Goal: Task Accomplishment & Management: Use online tool/utility

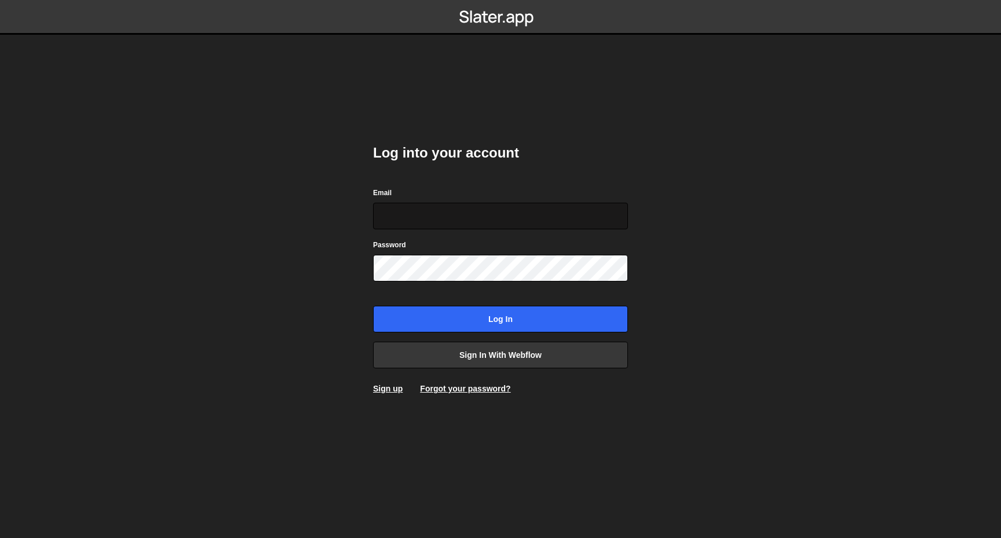
click at [469, 220] on input "Email" at bounding box center [500, 216] width 255 height 27
type input "[PERSON_NAME][EMAIL_ADDRESS][DOMAIN_NAME]"
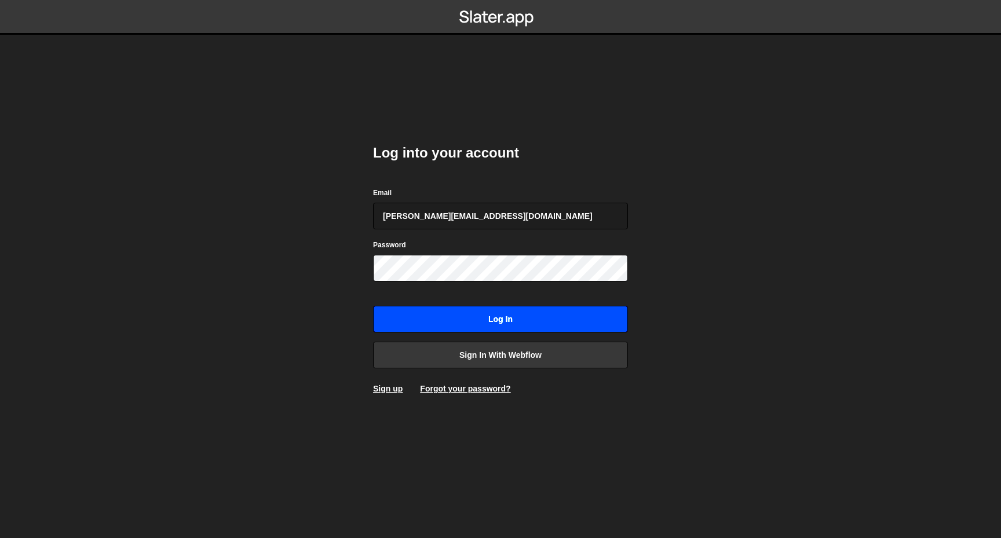
click at [494, 313] on input "Log in" at bounding box center [500, 319] width 255 height 27
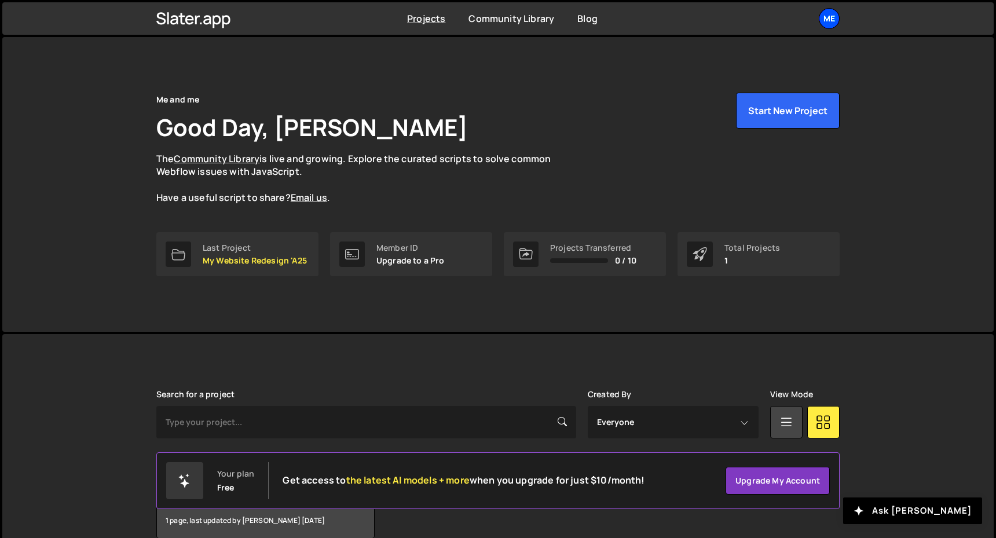
click at [831, 25] on div "Me" at bounding box center [829, 18] width 21 height 21
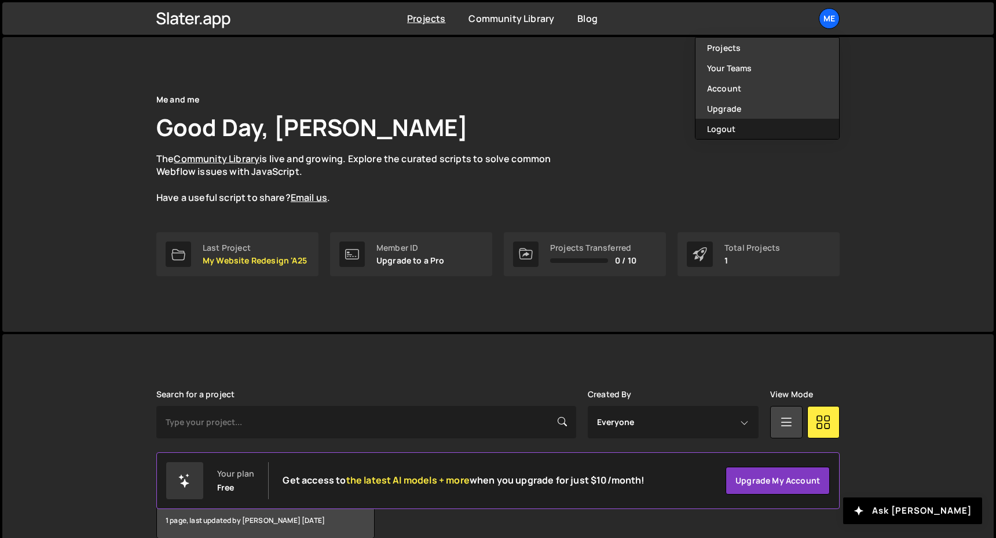
click at [745, 129] on button "Logout" at bounding box center [768, 129] width 144 height 20
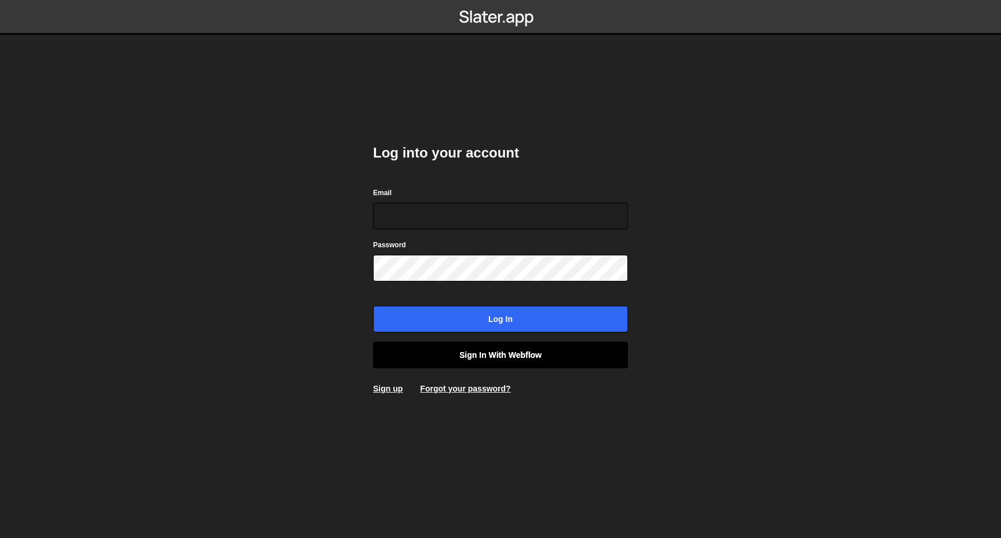
type input "[PERSON_NAME][EMAIL_ADDRESS][DOMAIN_NAME]"
click at [512, 351] on link "Sign in with Webflow" at bounding box center [500, 355] width 255 height 27
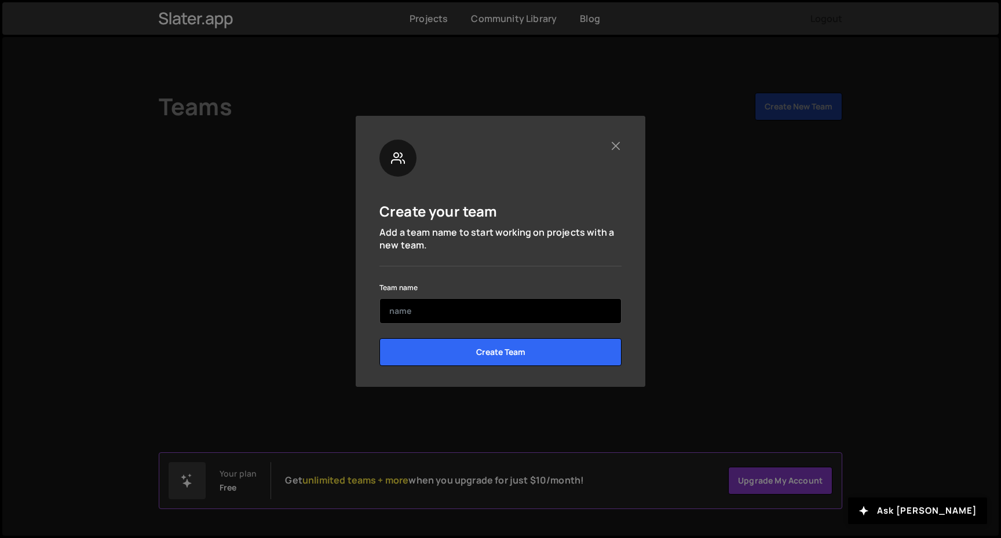
click at [557, 312] on input "text" at bounding box center [500, 310] width 242 height 25
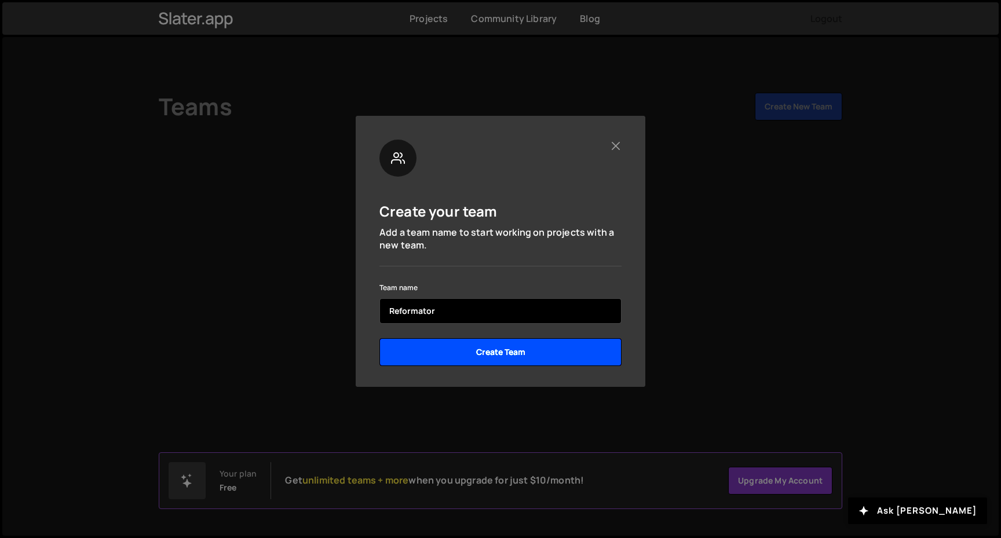
type input "Reformator"
click at [480, 350] on input "Create Team" at bounding box center [500, 352] width 242 height 28
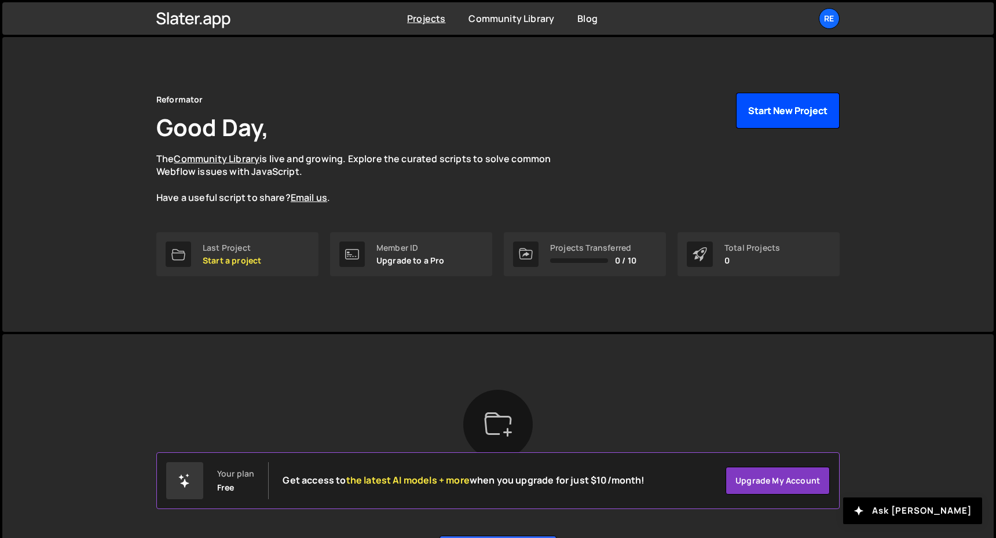
click at [780, 109] on button "Start New Project" at bounding box center [788, 111] width 104 height 36
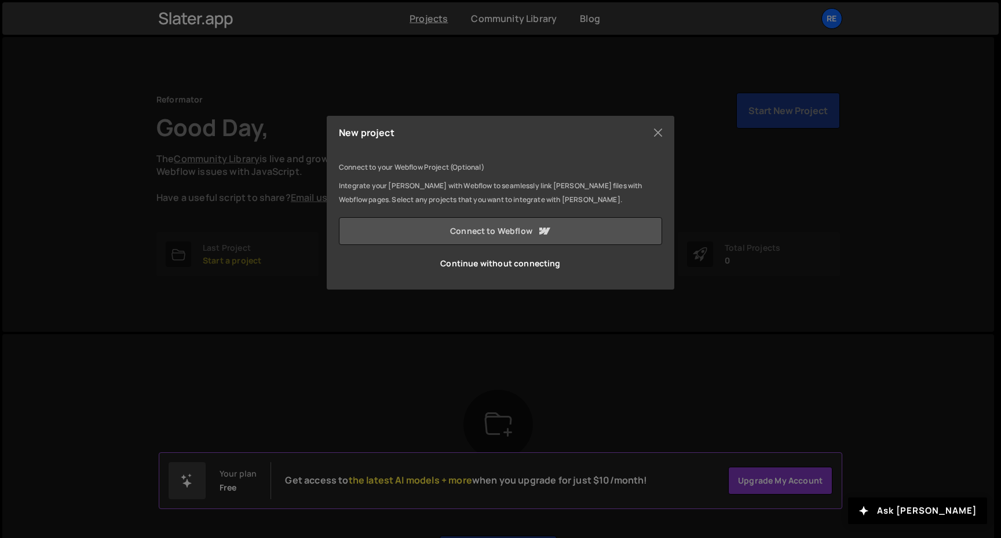
click at [521, 228] on link "Connect to Webflow" at bounding box center [500, 231] width 323 height 28
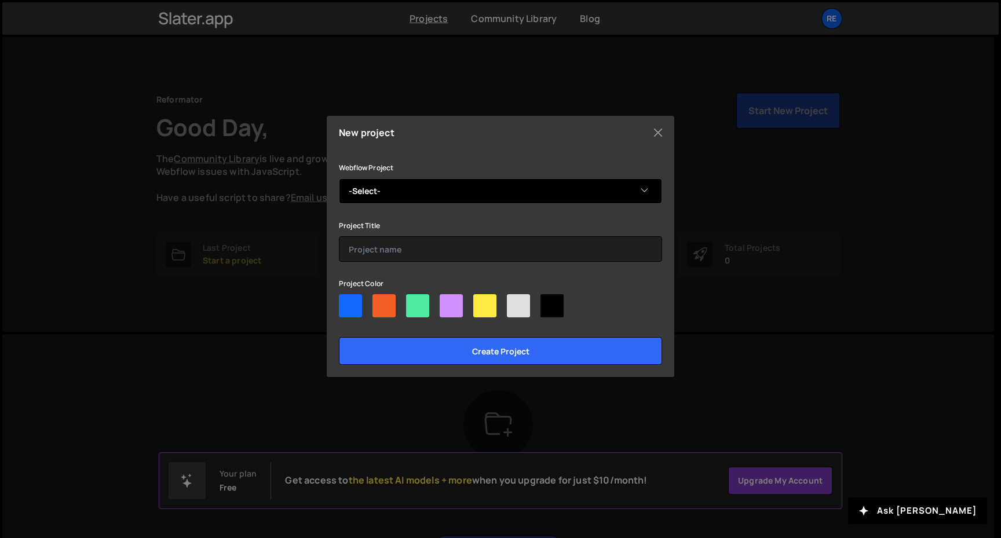
click at [529, 191] on select "-Select- R - CLINIC" at bounding box center [500, 190] width 323 height 25
select select "68a307bfe1507c4c4e644ca2"
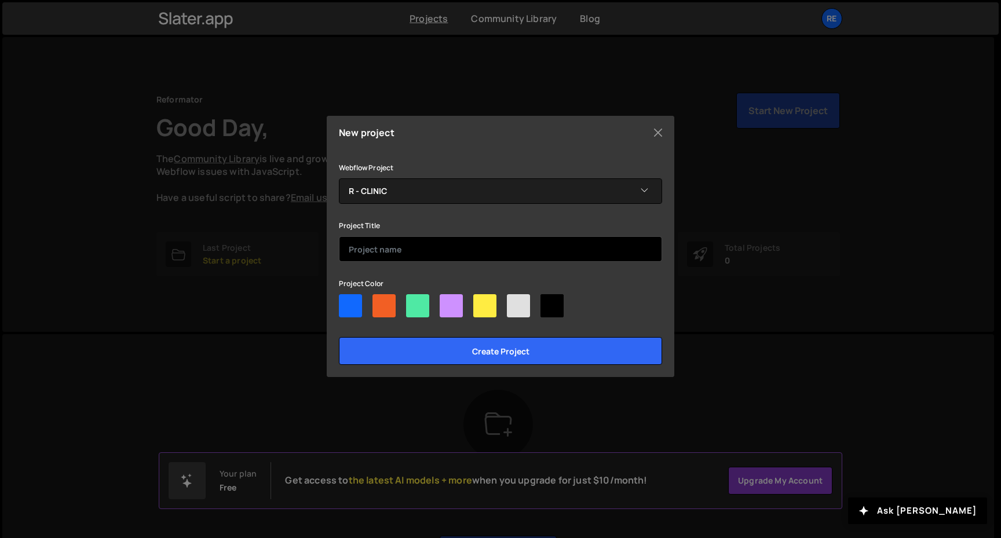
click at [506, 249] on input "text" at bounding box center [500, 248] width 323 height 25
click at [381, 299] on div at bounding box center [383, 305] width 23 height 23
click at [380, 299] on input"] "radio" at bounding box center [376, 298] width 8 height 8
radio input"] "true"
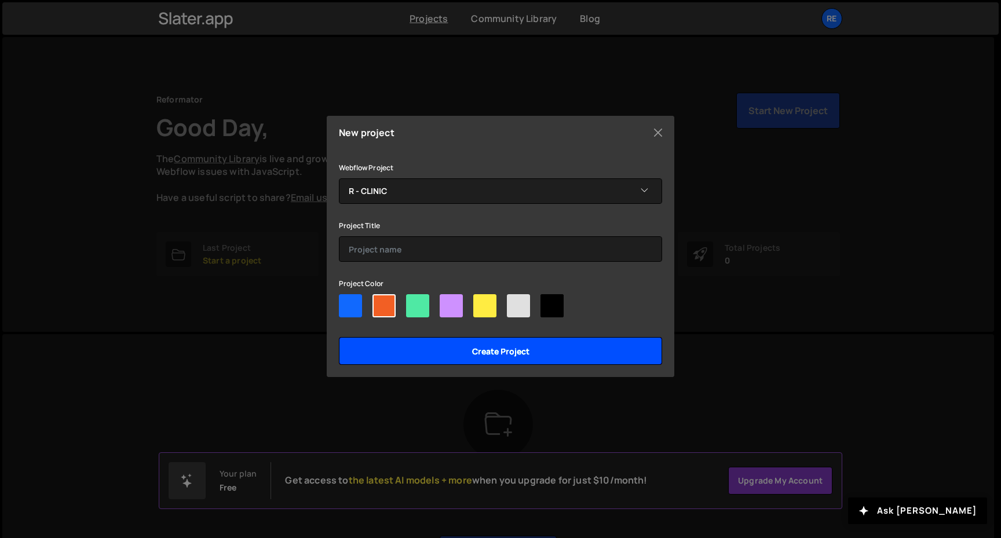
click at [437, 350] on input "Create project" at bounding box center [500, 351] width 323 height 28
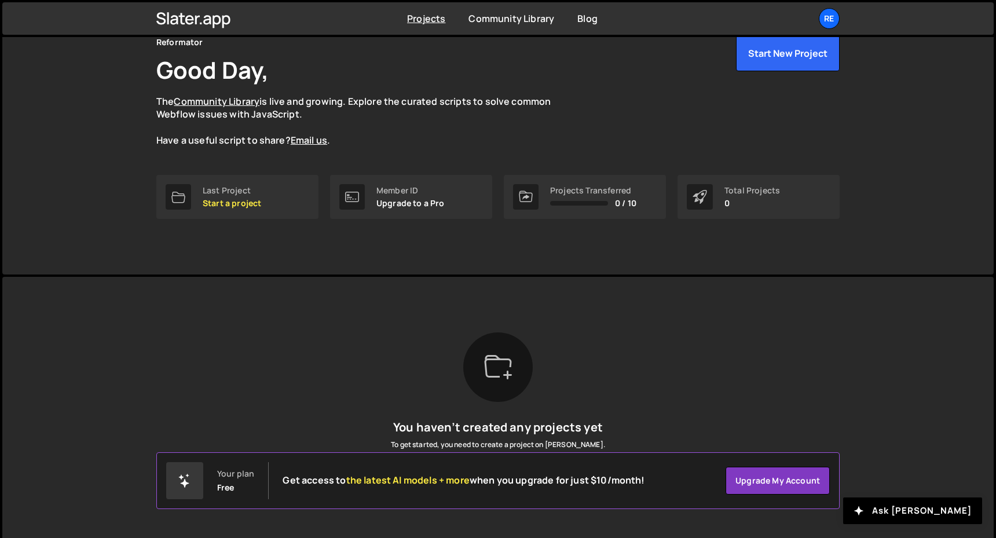
scroll to position [83, 0]
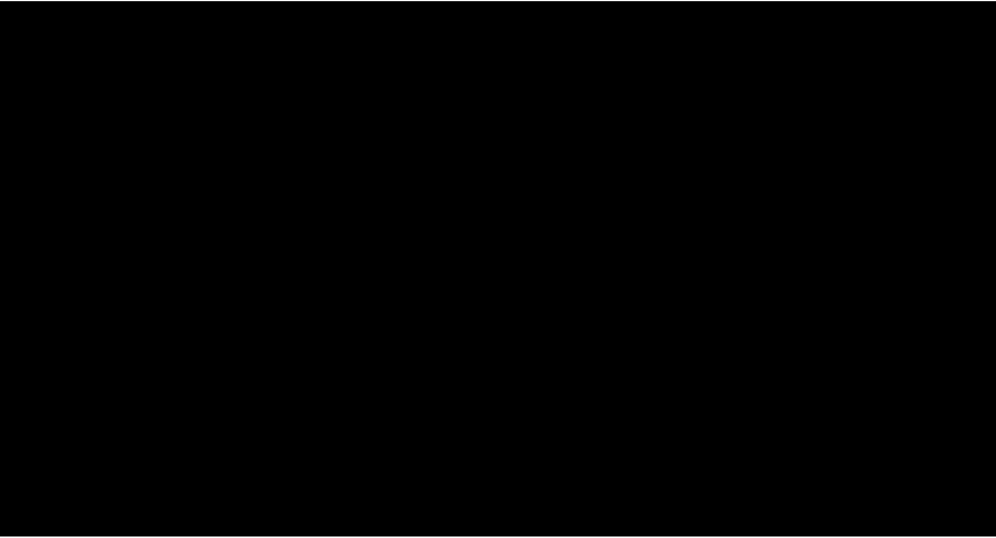
scroll to position [83, 0]
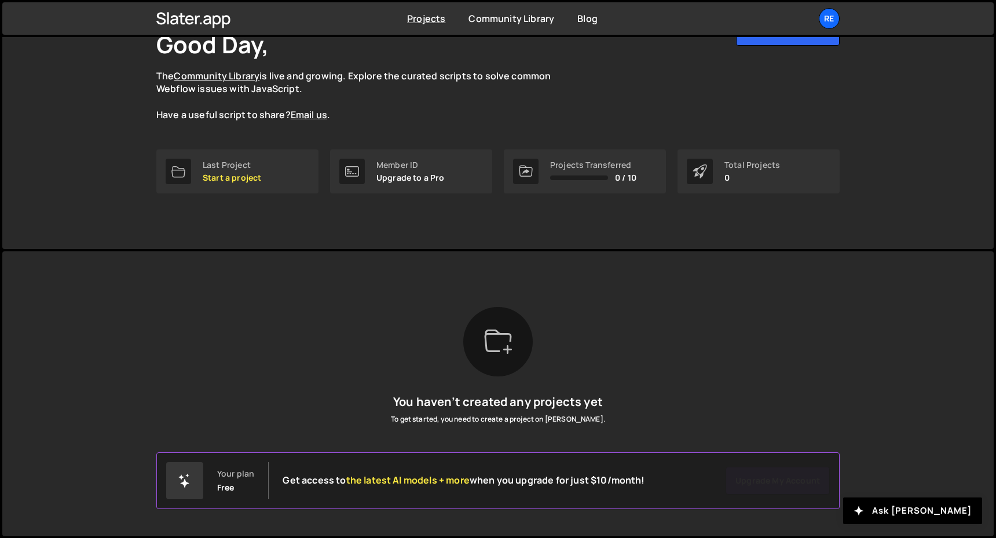
click at [340, 429] on div "You haven’t created any projects yet To get started, you need to create a proje…" at bounding box center [498, 394] width 684 height 174
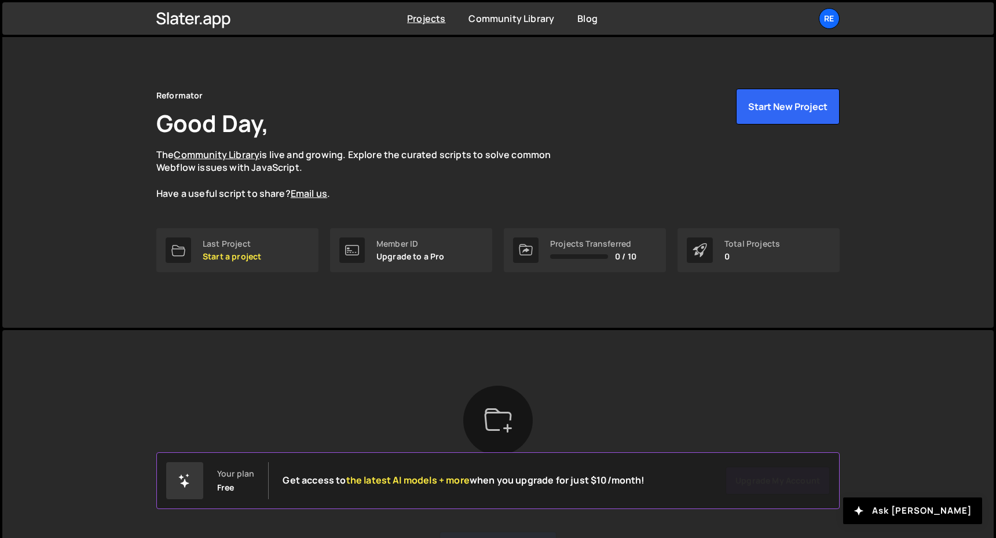
scroll to position [0, 0]
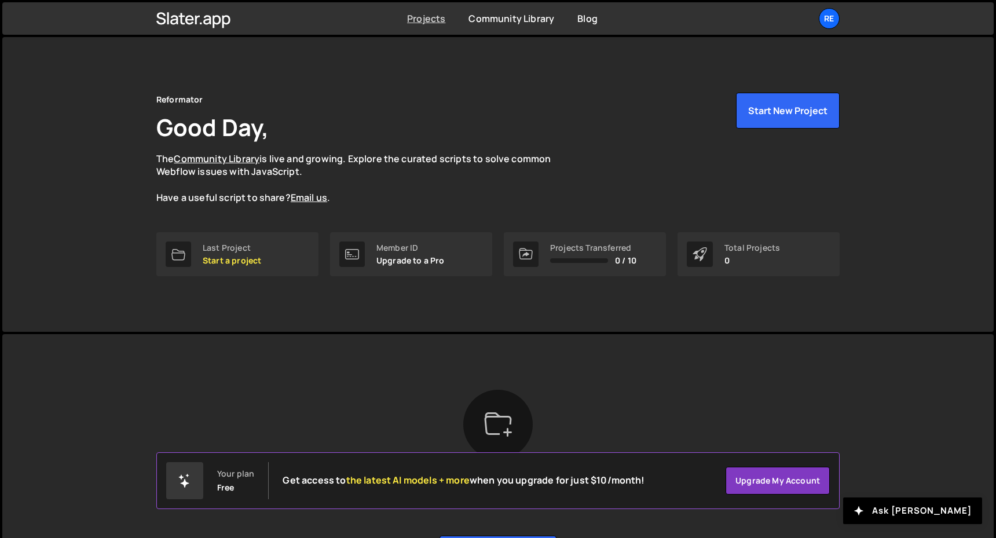
click at [426, 19] on link "Projects" at bounding box center [426, 18] width 38 height 13
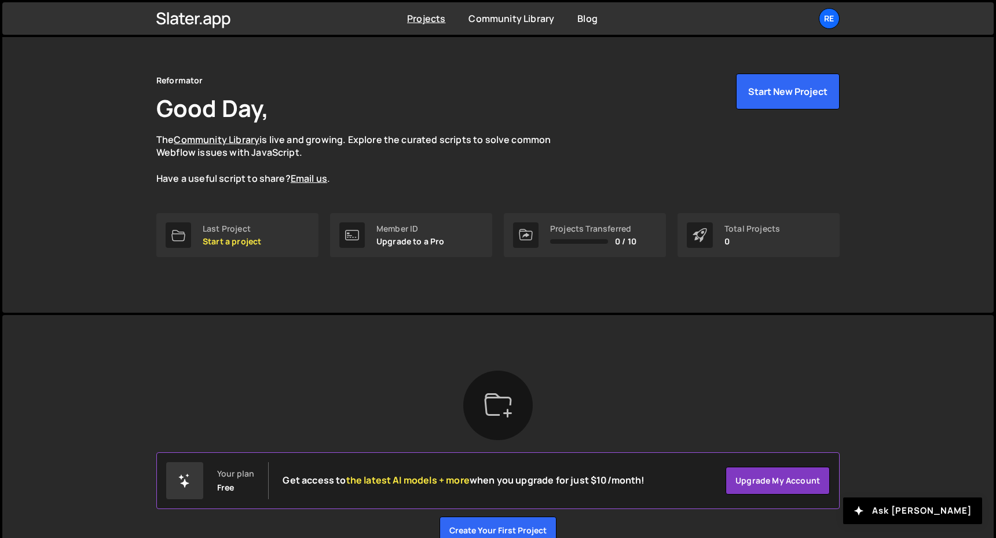
scroll to position [14, 0]
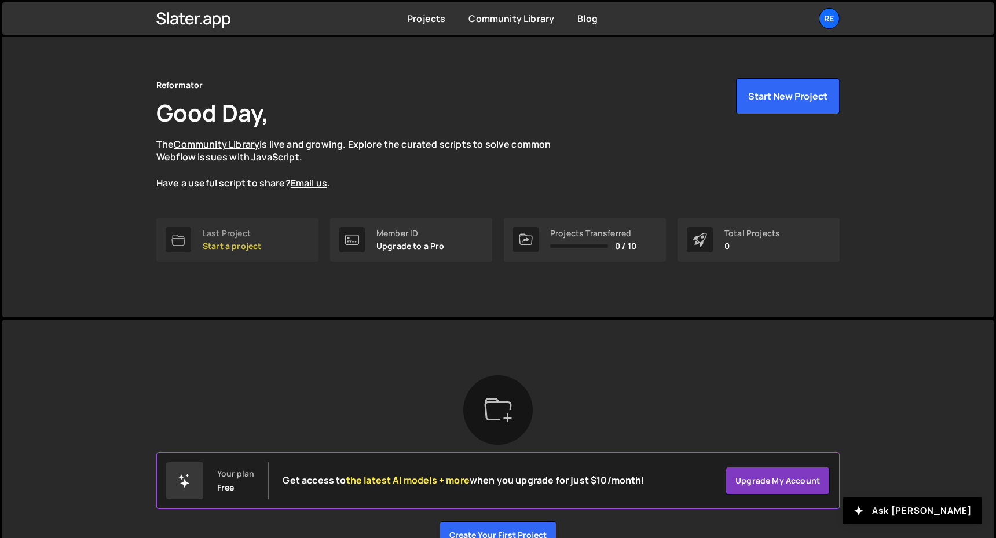
click at [237, 232] on div "Last Project" at bounding box center [232, 233] width 59 height 9
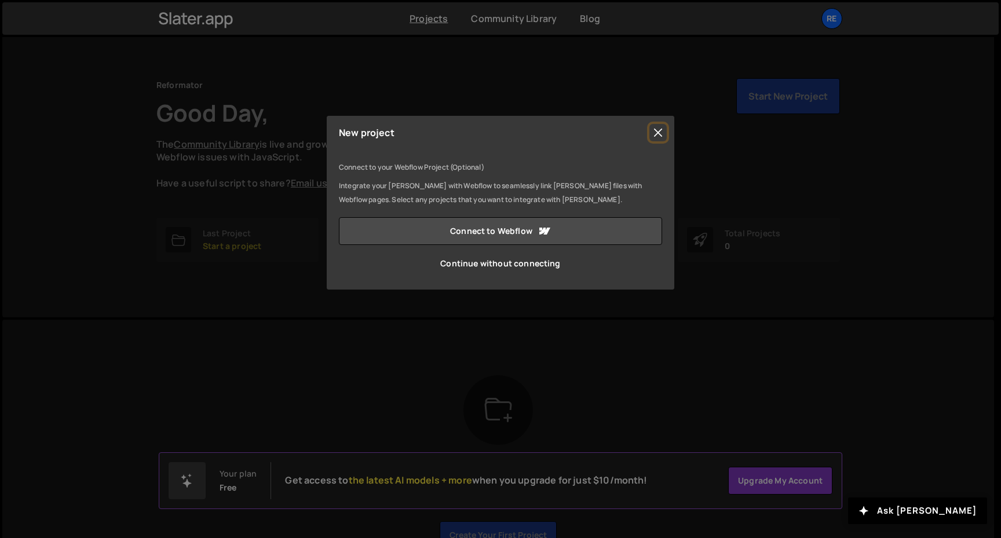
click at [657, 135] on button "Close" at bounding box center [657, 132] width 17 height 17
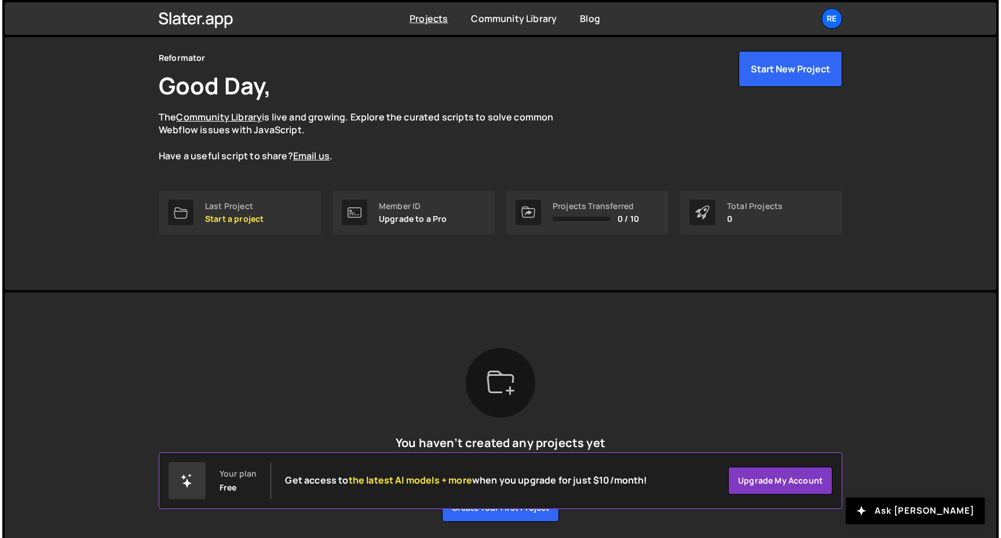
scroll to position [27, 0]
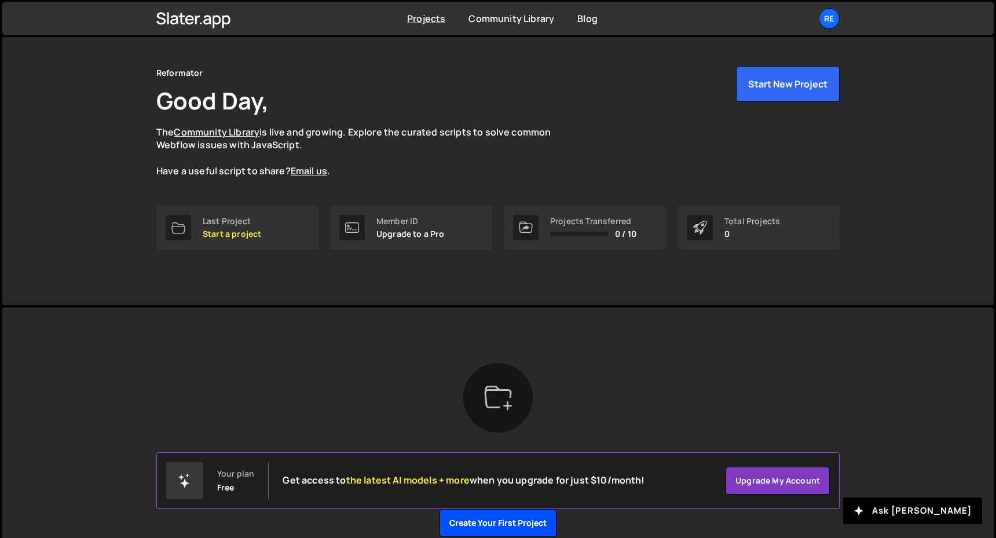
click at [513, 518] on button "Create your first project" at bounding box center [498, 523] width 117 height 28
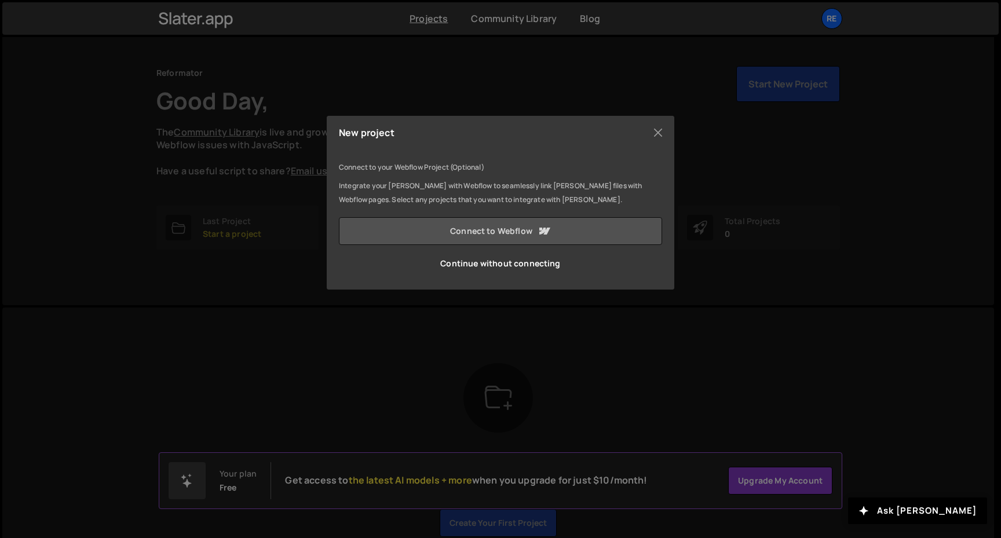
click at [509, 226] on link "Connect to Webflow" at bounding box center [500, 231] width 323 height 28
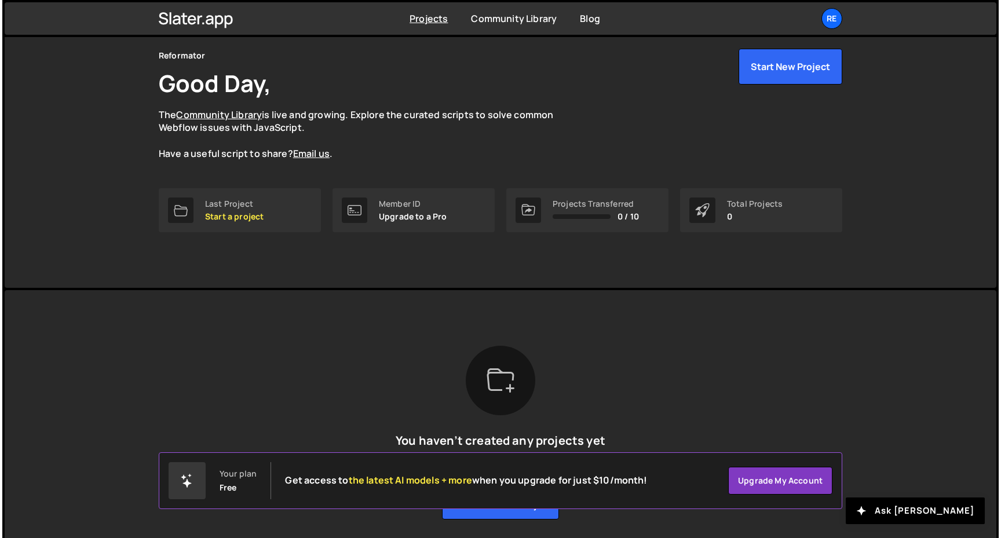
scroll to position [42, 0]
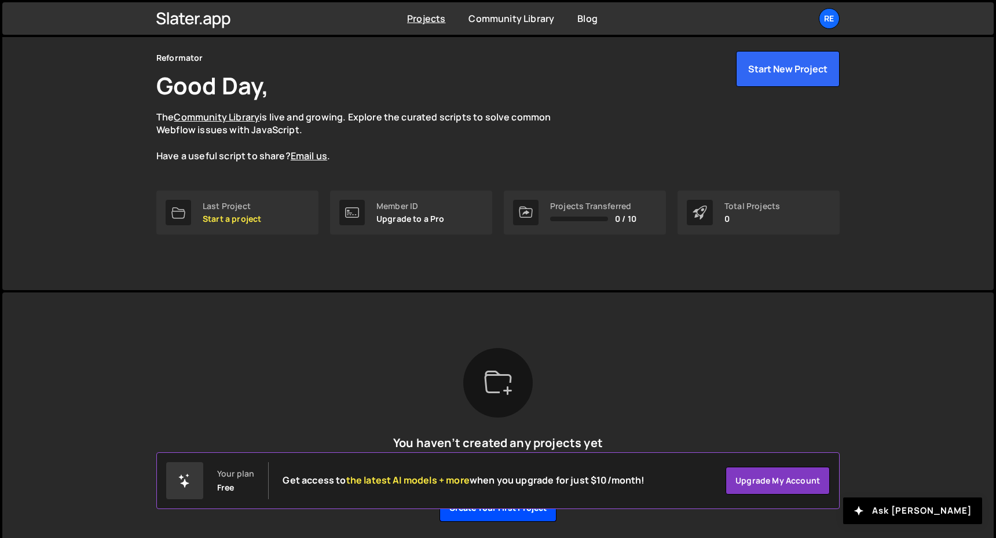
click at [513, 514] on button "Create your first project" at bounding box center [498, 508] width 117 height 28
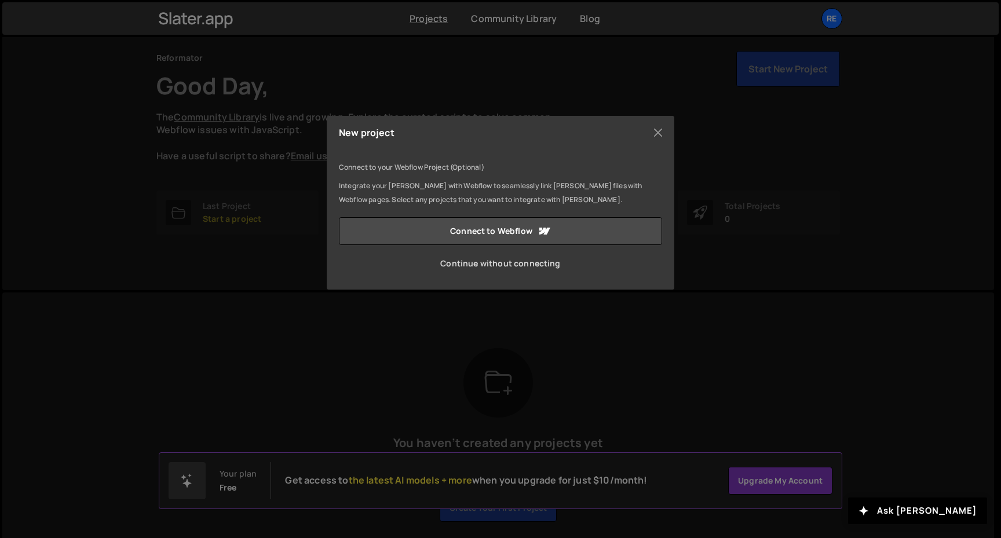
click at [518, 268] on link "Continue without connecting" at bounding box center [500, 264] width 323 height 28
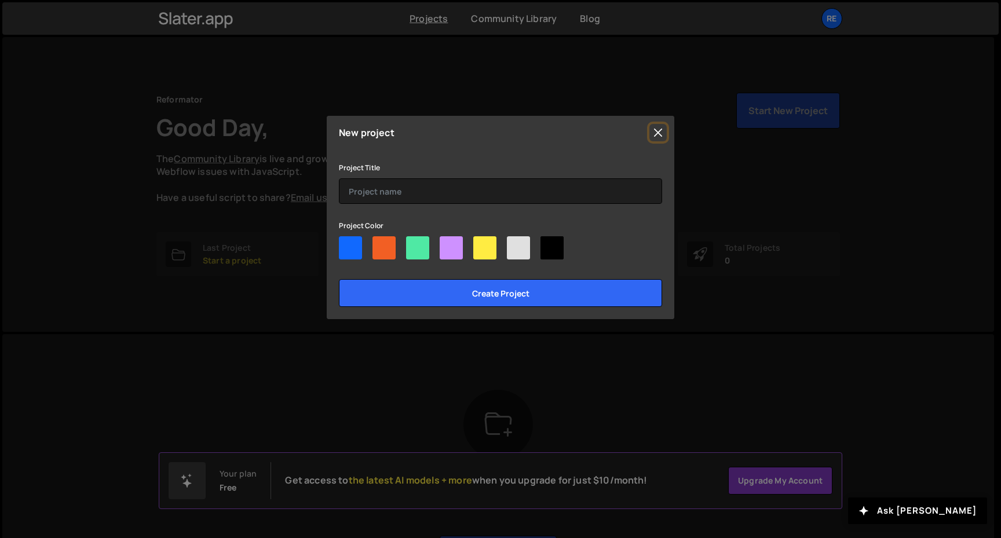
click at [657, 134] on button "Close" at bounding box center [657, 132] width 17 height 17
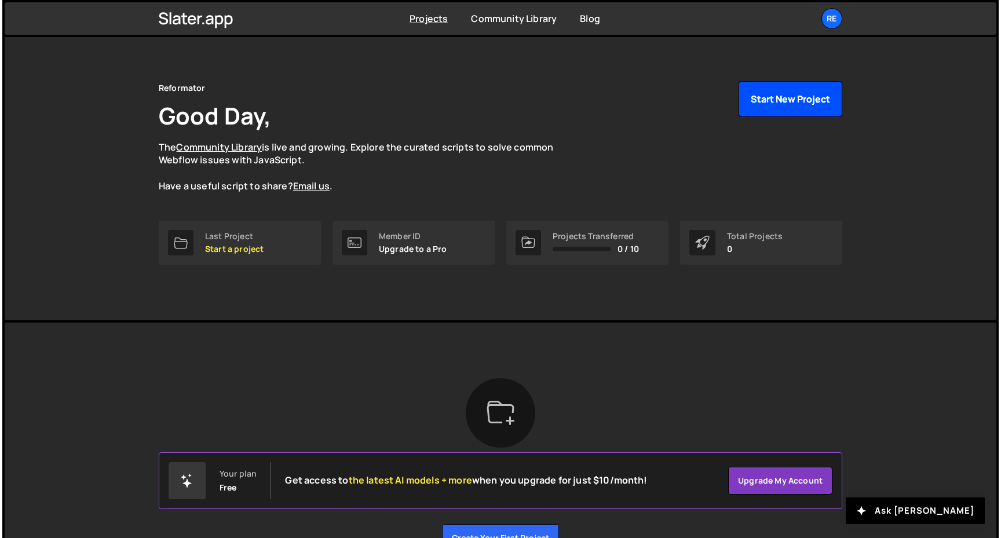
scroll to position [25, 0]
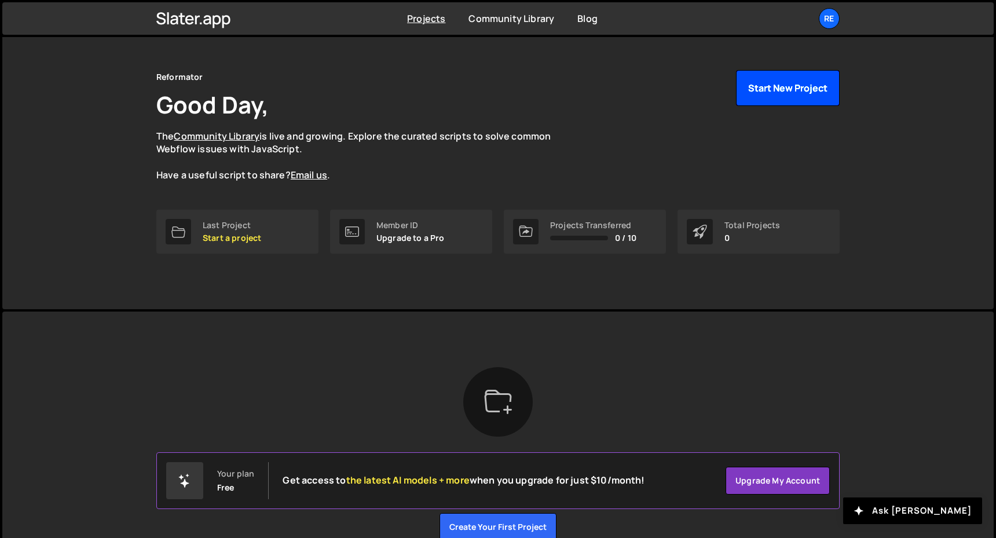
click at [795, 106] on div "Reformator Good Day, The Community Library is live and growing. Explore the cur…" at bounding box center [498, 140] width 684 height 140
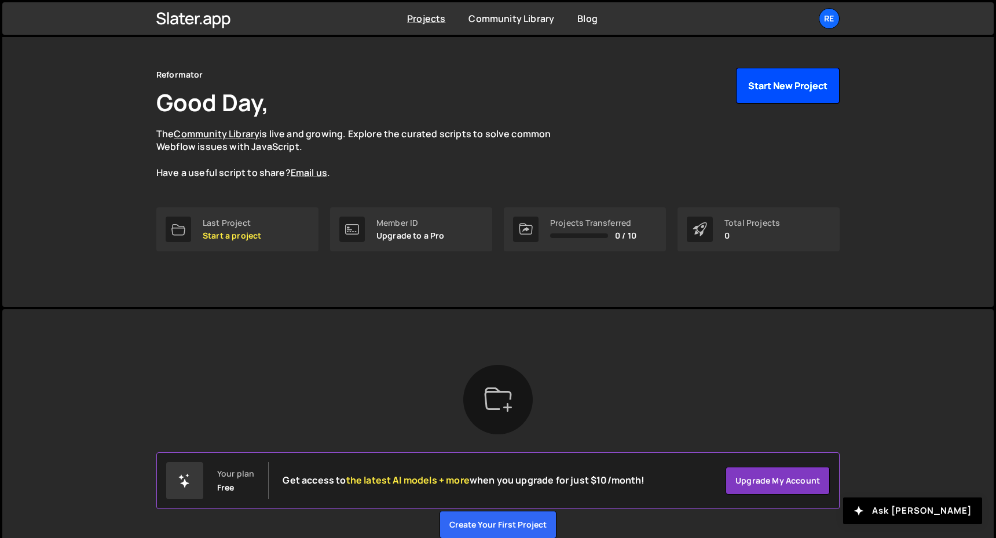
click at [781, 90] on button "Start New Project" at bounding box center [788, 86] width 104 height 36
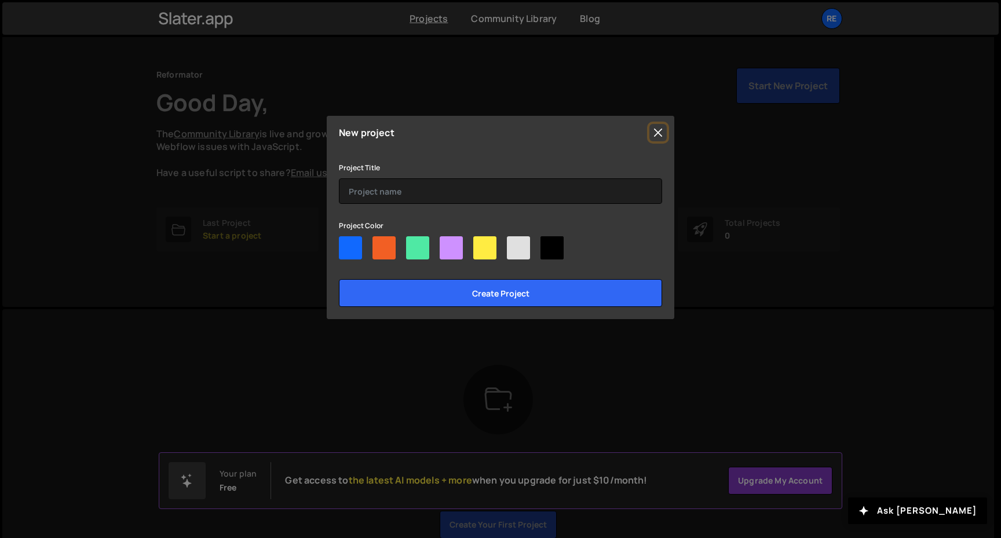
click at [659, 130] on button "Close" at bounding box center [657, 132] width 17 height 17
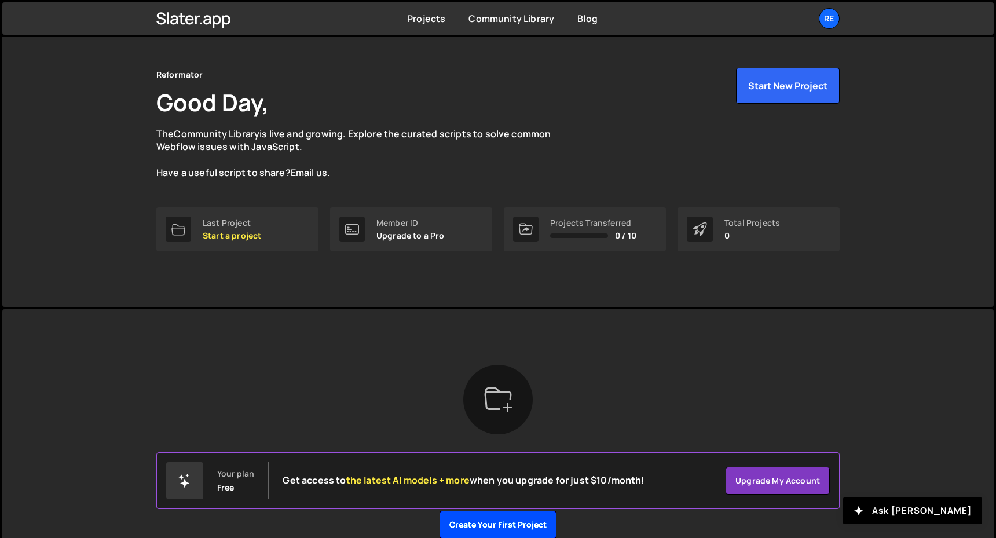
click at [528, 522] on button "Create your first project" at bounding box center [498, 525] width 117 height 28
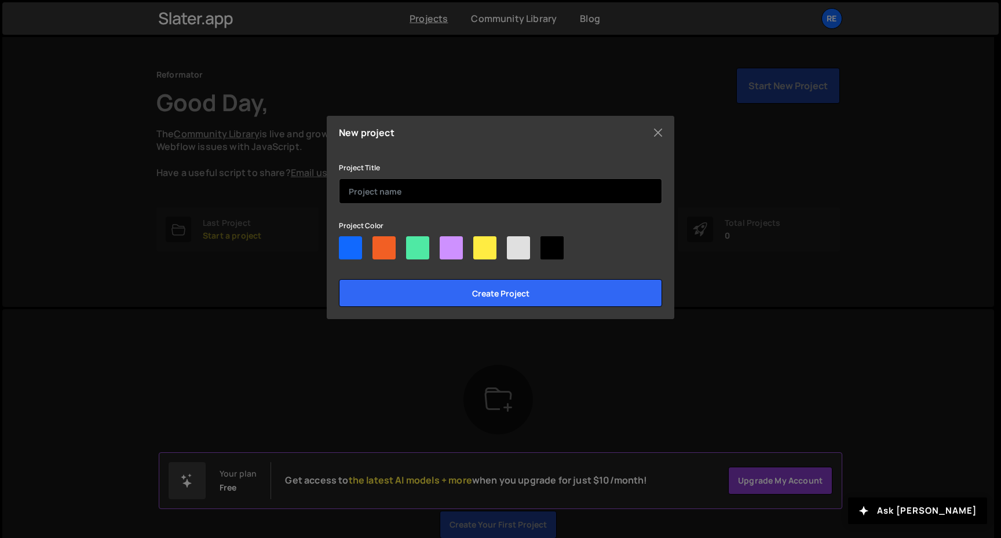
click at [474, 199] on input "text" at bounding box center [500, 190] width 323 height 25
type input "Reformator Clinic"
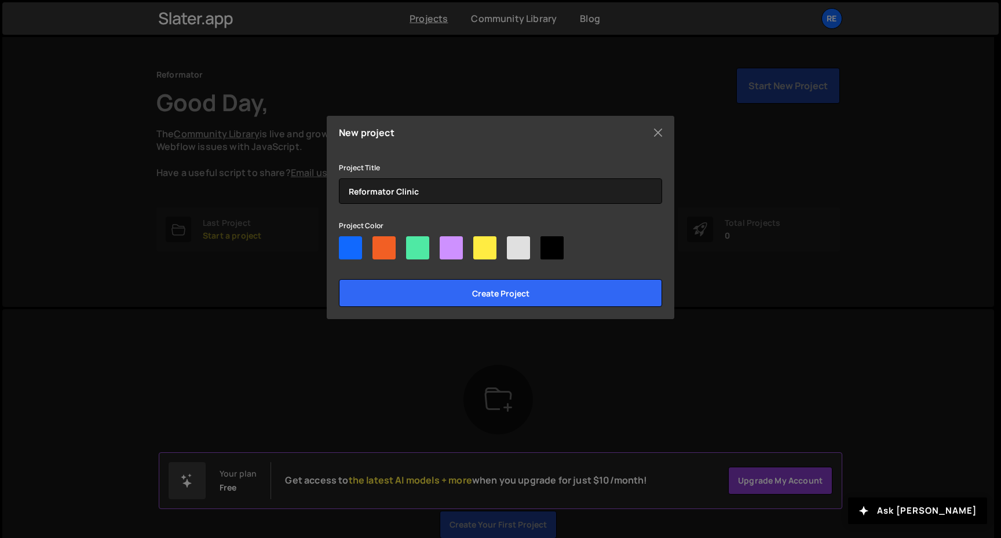
click at [378, 241] on div at bounding box center [383, 247] width 23 height 23
click at [378, 241] on input"] "radio" at bounding box center [376, 240] width 8 height 8
radio input"] "true"
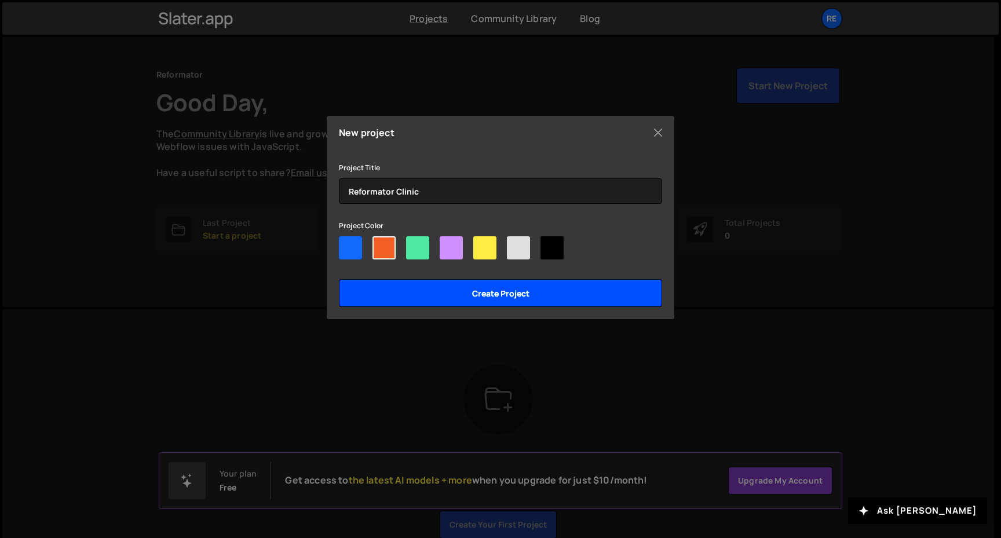
click at [447, 299] on input "Create project" at bounding box center [500, 293] width 323 height 28
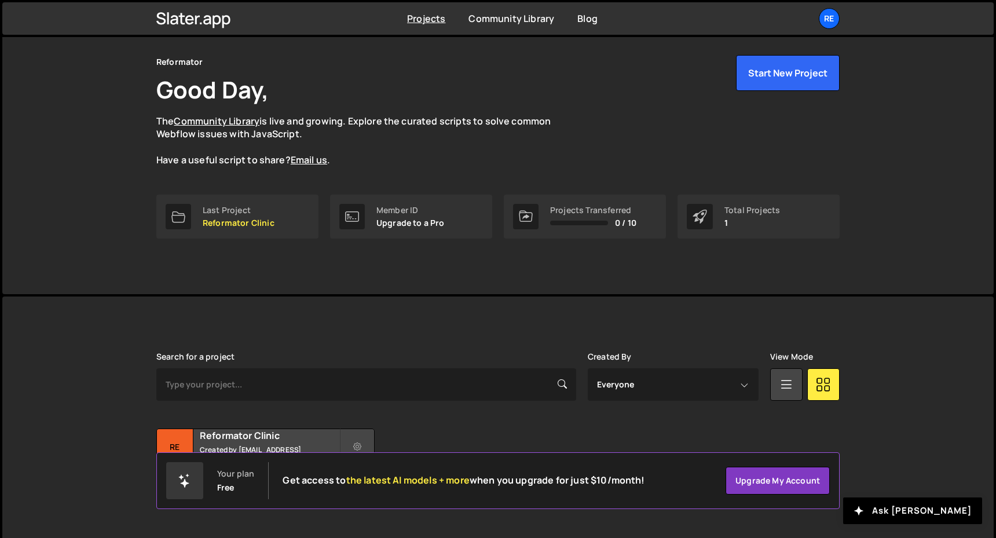
scroll to position [58, 0]
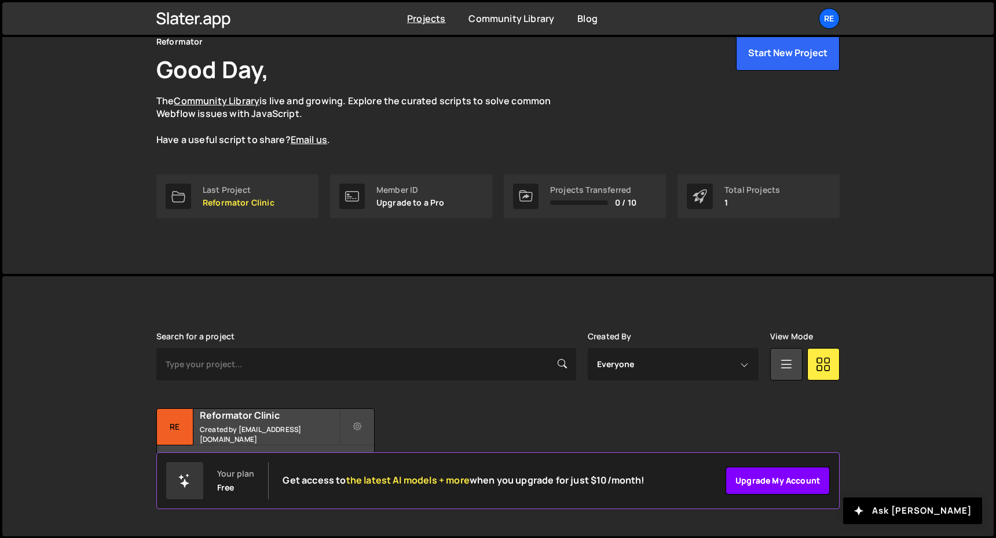
click at [776, 481] on link "Upgrade my account" at bounding box center [778, 481] width 104 height 28
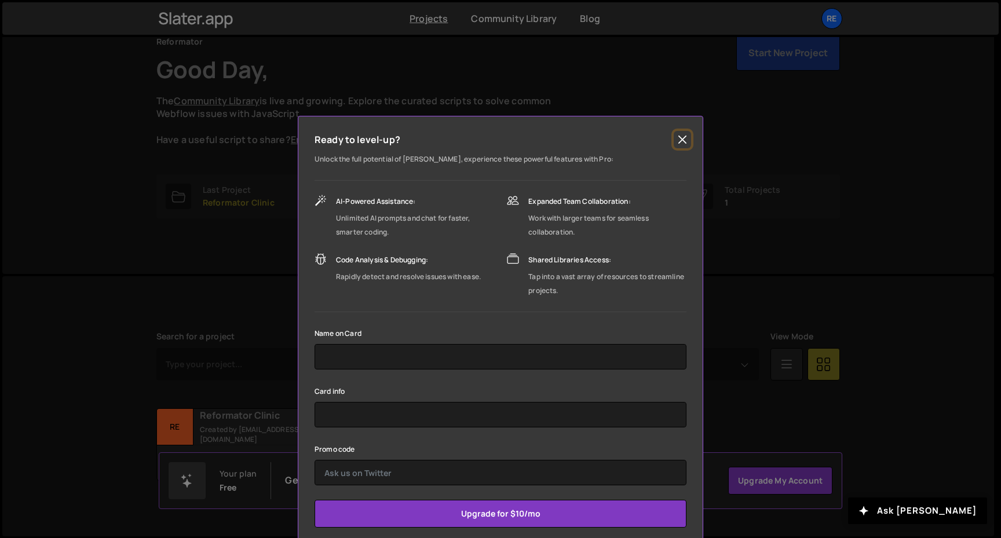
click at [679, 137] on button "Close" at bounding box center [682, 139] width 17 height 17
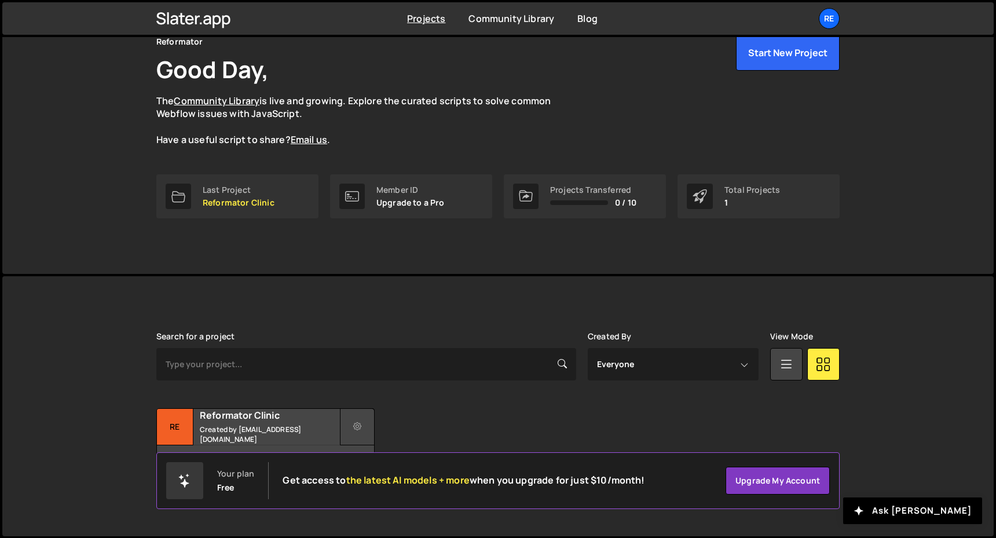
click at [346, 427] on button at bounding box center [357, 426] width 35 height 37
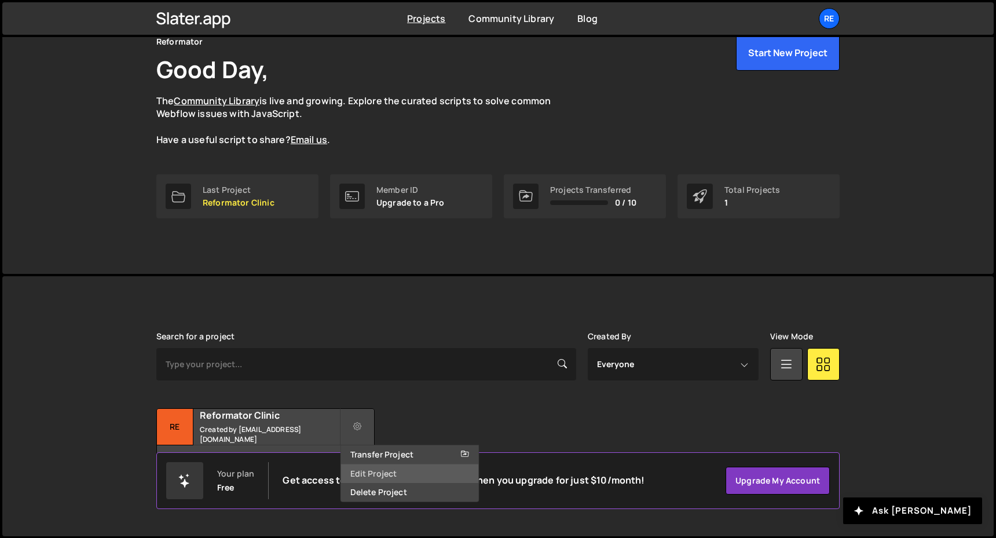
click at [381, 472] on link "Edit Project" at bounding box center [410, 474] width 138 height 19
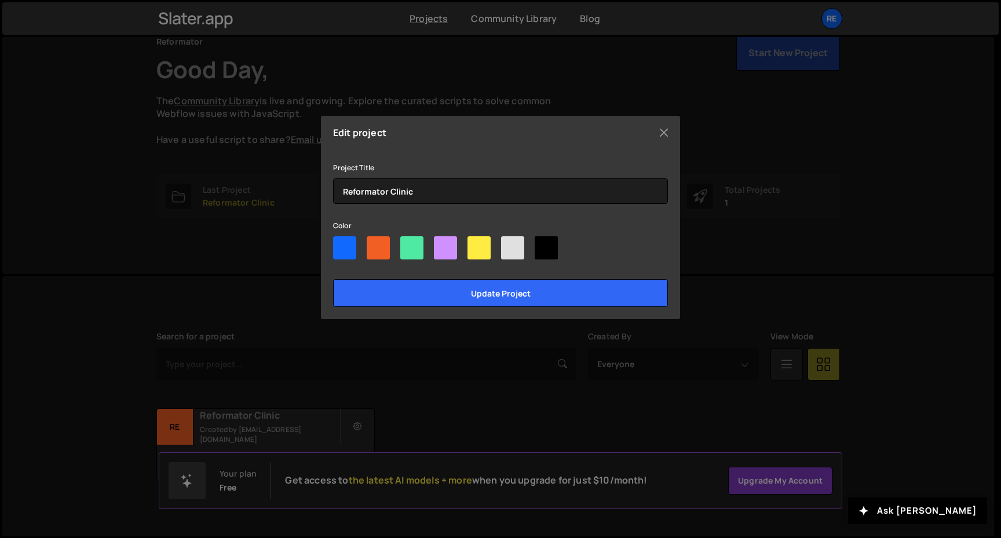
click at [257, 391] on div "Edit project Project Title Reformator Clinic Color Update project" at bounding box center [500, 269] width 1001 height 538
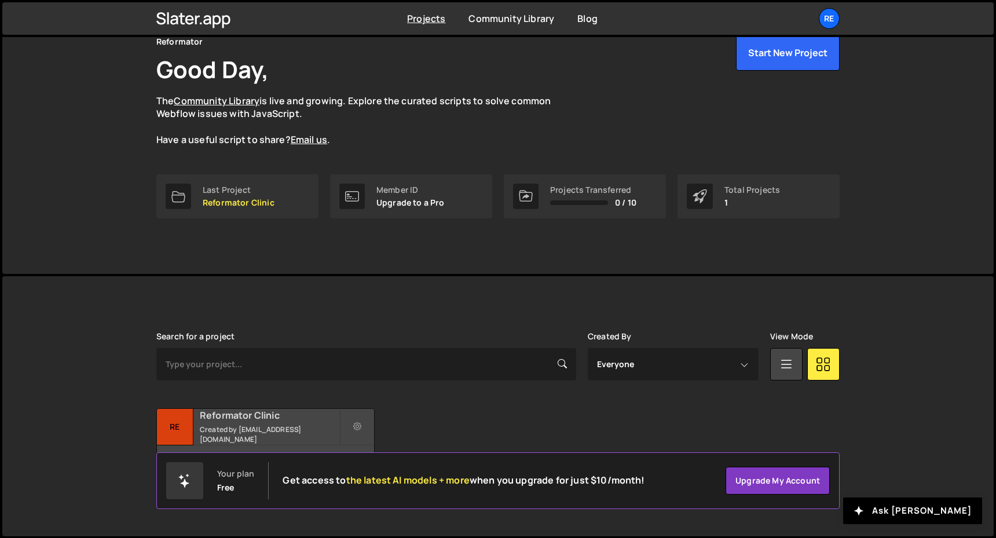
click at [240, 422] on h2 "Reformator Clinic" at bounding box center [270, 415] width 140 height 13
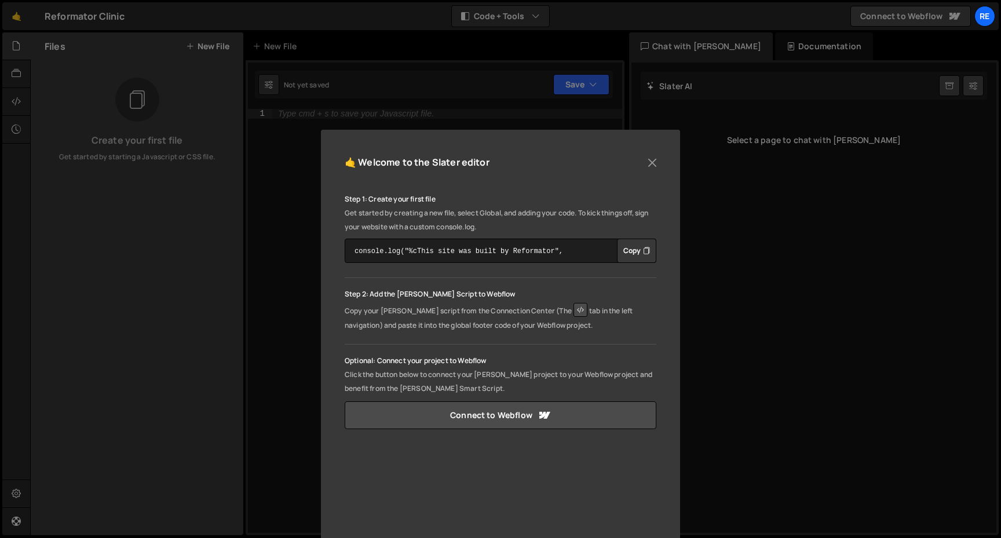
click at [637, 252] on button "Copy" at bounding box center [636, 251] width 39 height 24
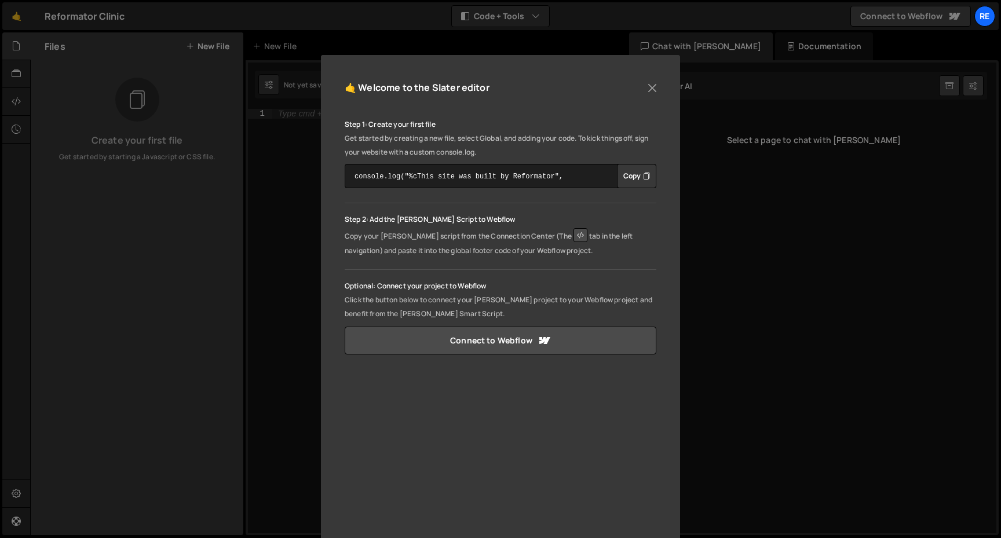
scroll to position [127, 0]
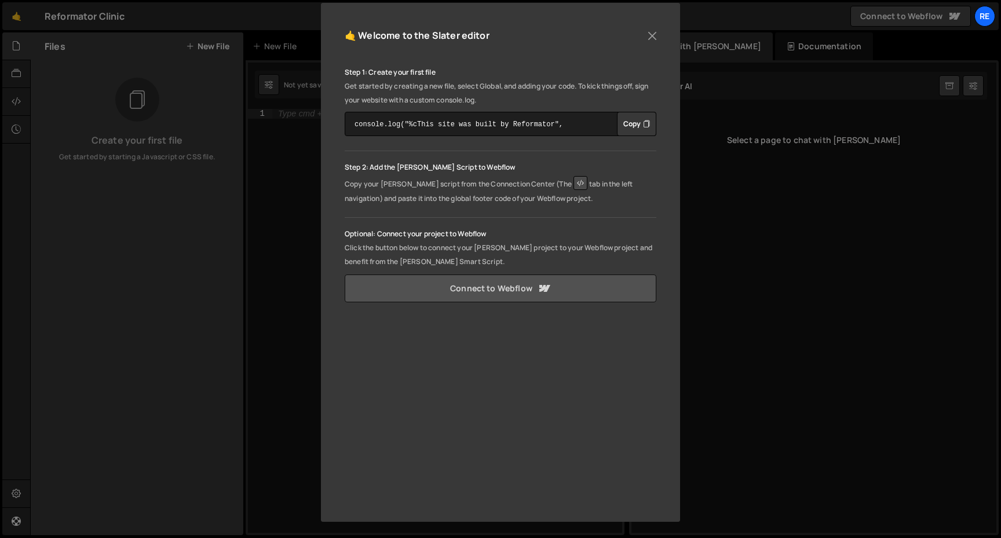
click at [571, 279] on link "Connect to Webflow" at bounding box center [501, 289] width 312 height 28
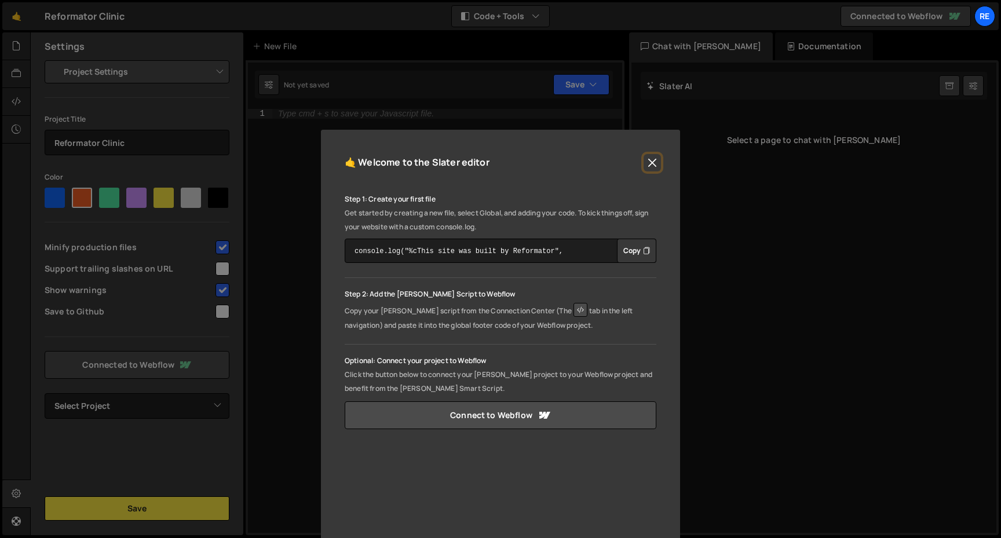
click at [649, 160] on button "Close" at bounding box center [652, 162] width 17 height 17
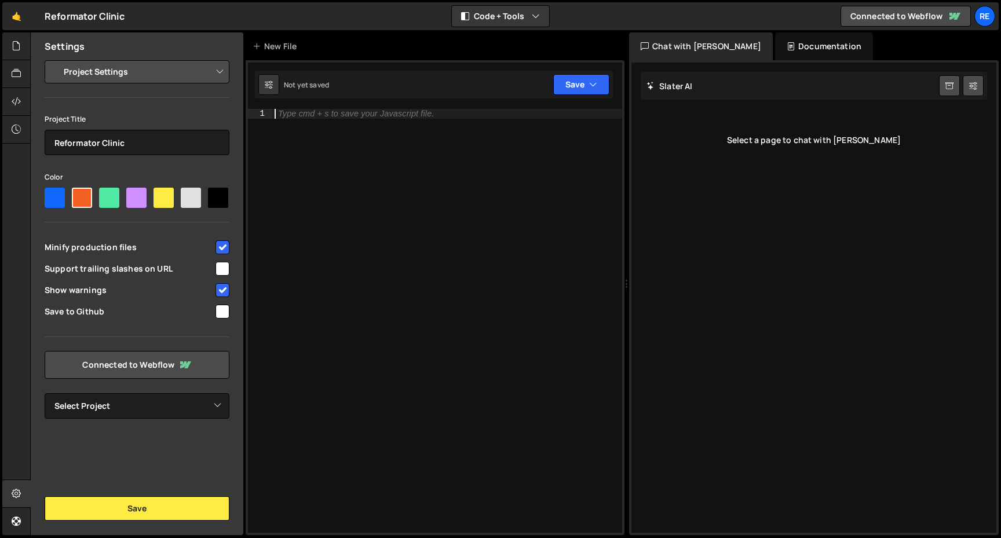
click at [330, 189] on div "Type cmd + s to save your Javascript file." at bounding box center [447, 330] width 350 height 443
click at [15, 42] on icon at bounding box center [16, 45] width 9 height 13
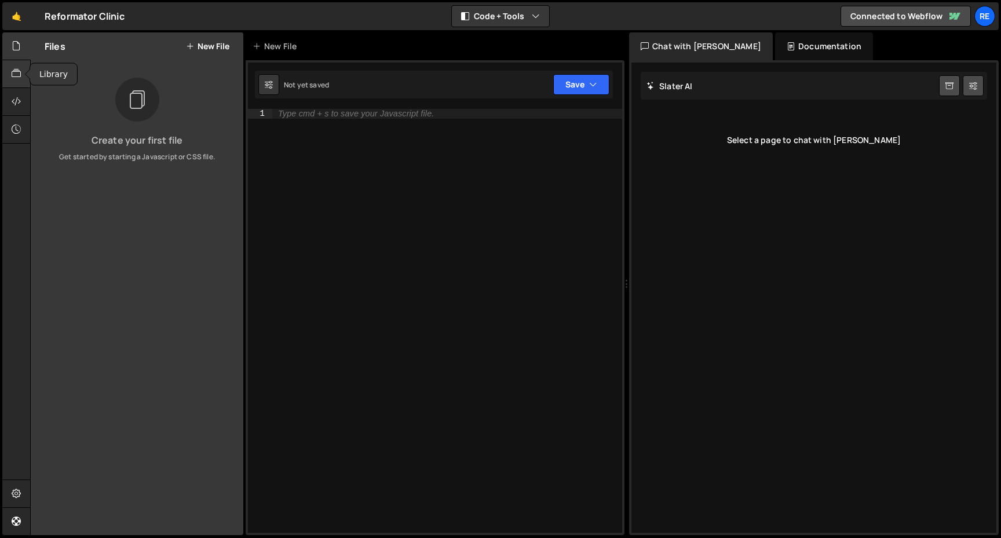
click at [19, 71] on icon at bounding box center [16, 73] width 9 height 13
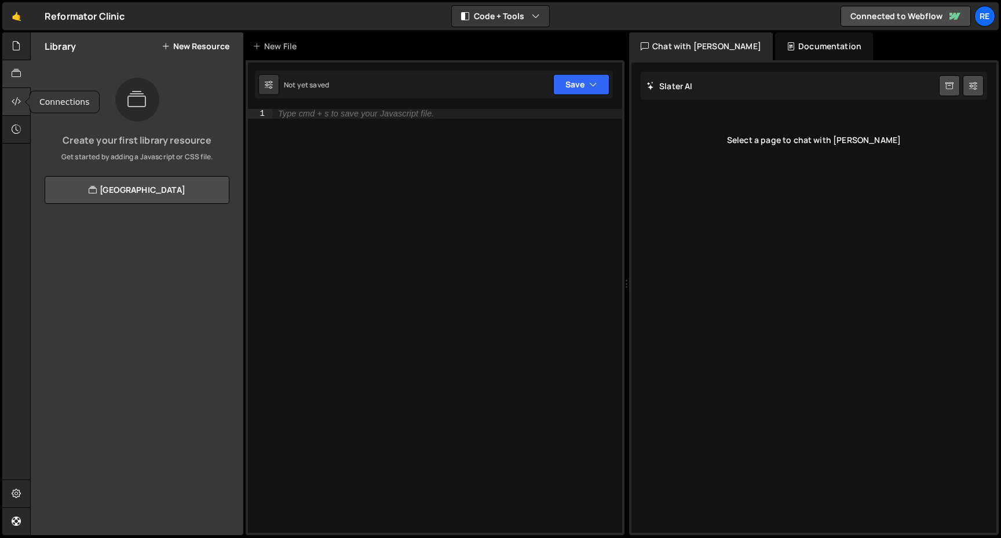
click at [19, 89] on div at bounding box center [16, 102] width 28 height 28
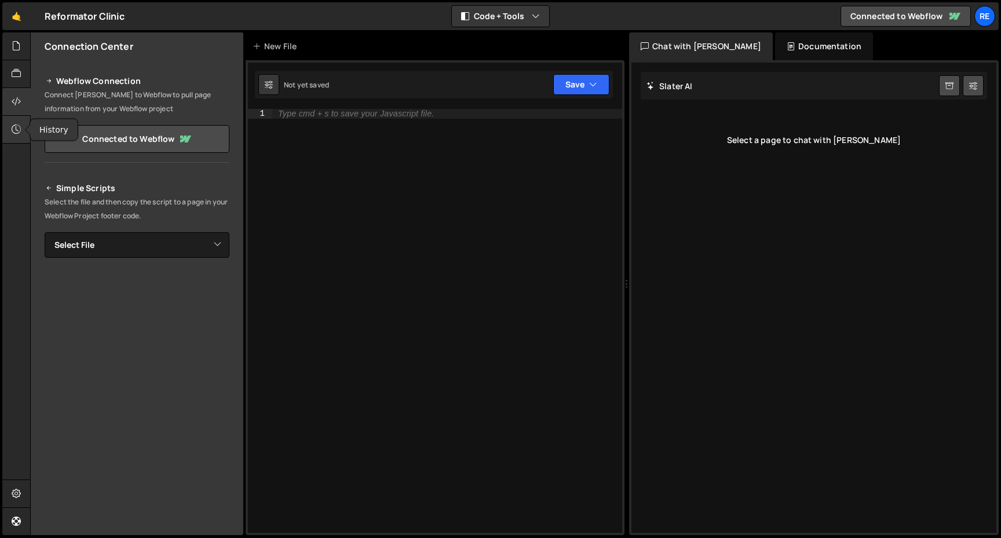
click at [22, 132] on div at bounding box center [16, 130] width 28 height 28
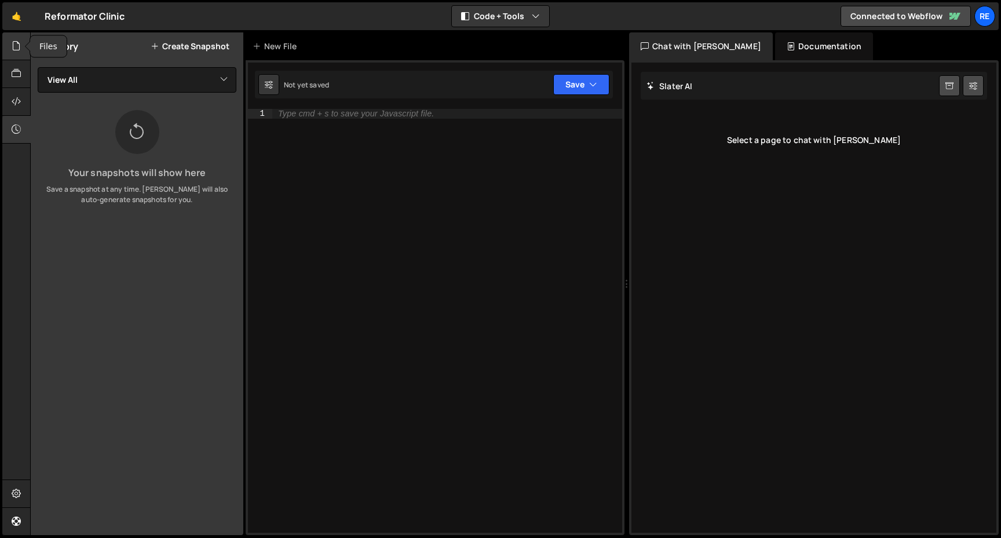
click at [20, 57] on div at bounding box center [16, 46] width 28 height 28
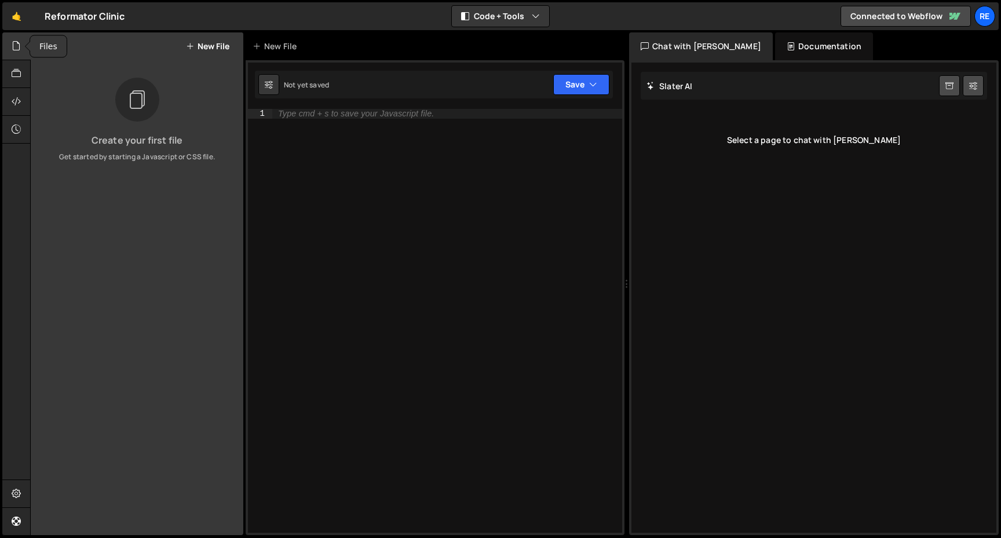
click at [22, 50] on div at bounding box center [16, 46] width 28 height 28
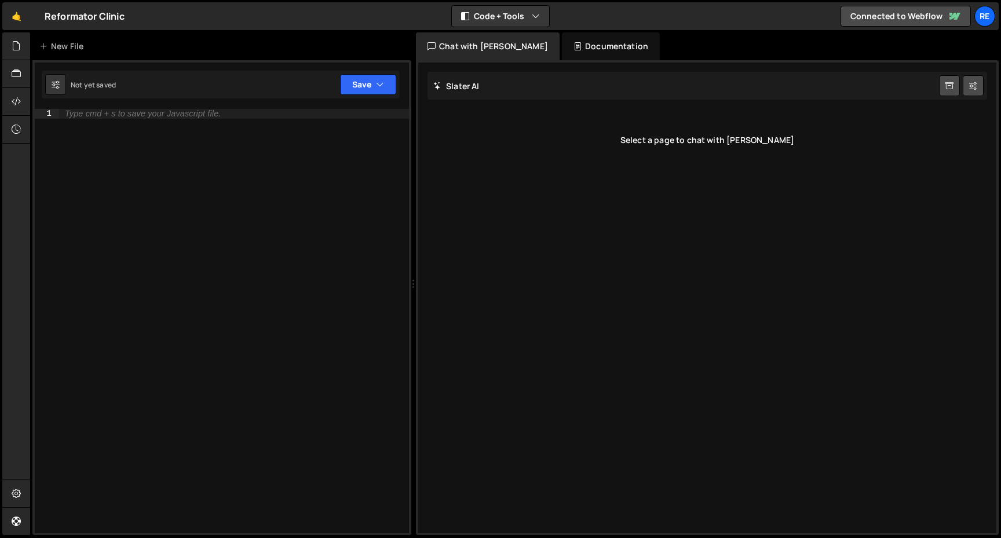
click at [562, 46] on div "Documentation" at bounding box center [611, 46] width 98 height 28
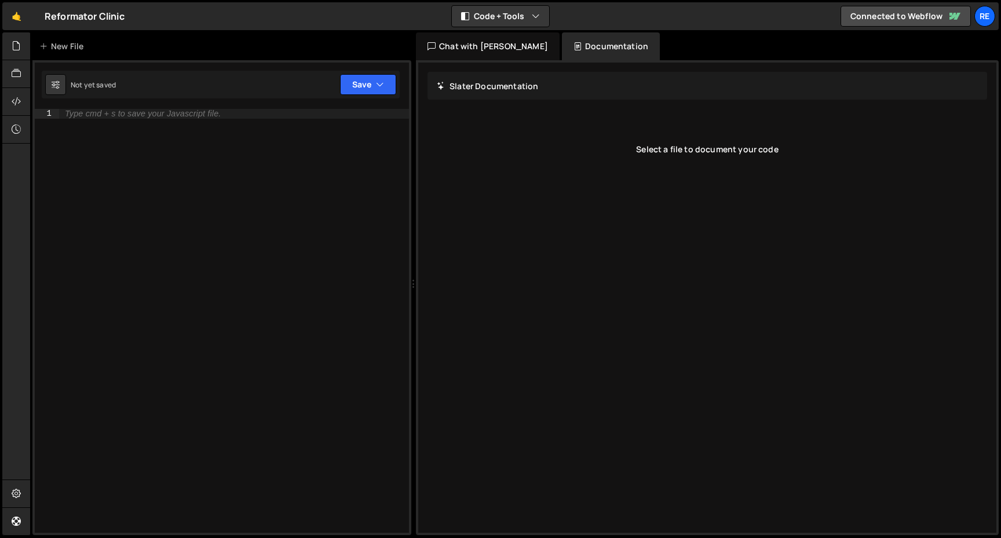
click at [500, 45] on div "Chat with [PERSON_NAME]" at bounding box center [488, 46] width 144 height 28
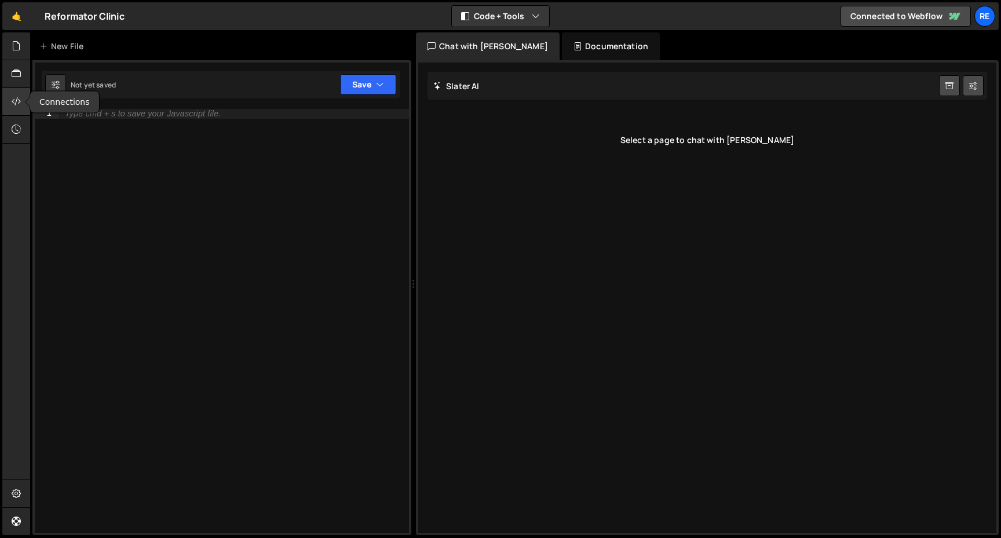
click at [16, 97] on icon at bounding box center [16, 101] width 9 height 13
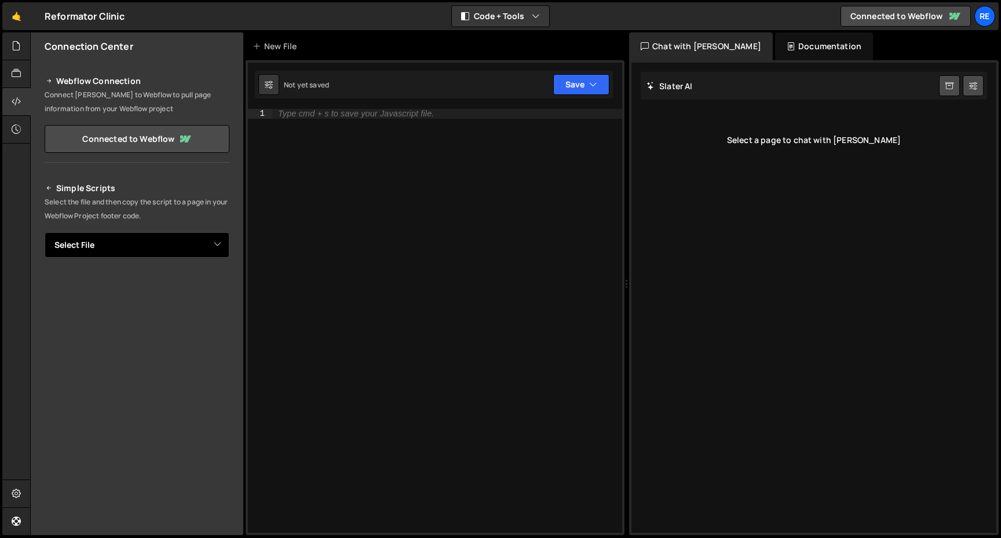
click at [117, 233] on select "Select File" at bounding box center [137, 244] width 185 height 25
click at [8, 493] on div at bounding box center [16, 494] width 28 height 28
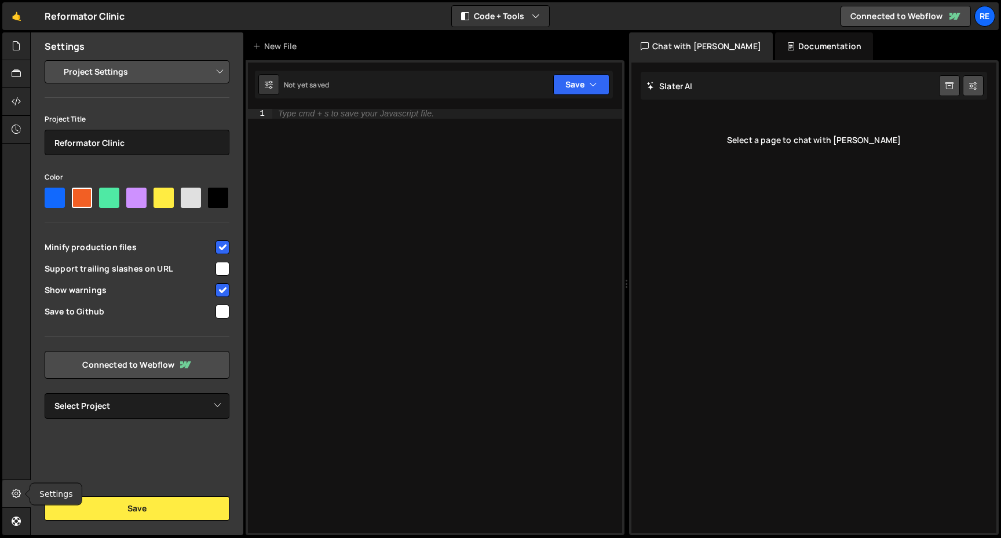
click at [21, 494] on icon at bounding box center [16, 493] width 9 height 13
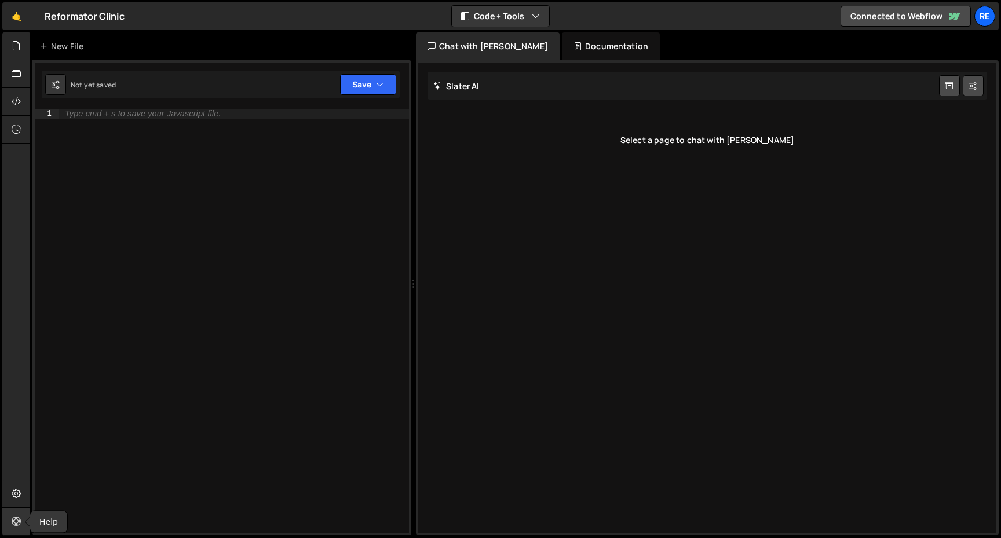
click at [15, 525] on icon at bounding box center [16, 521] width 9 height 13
